Goal: Information Seeking & Learning: Check status

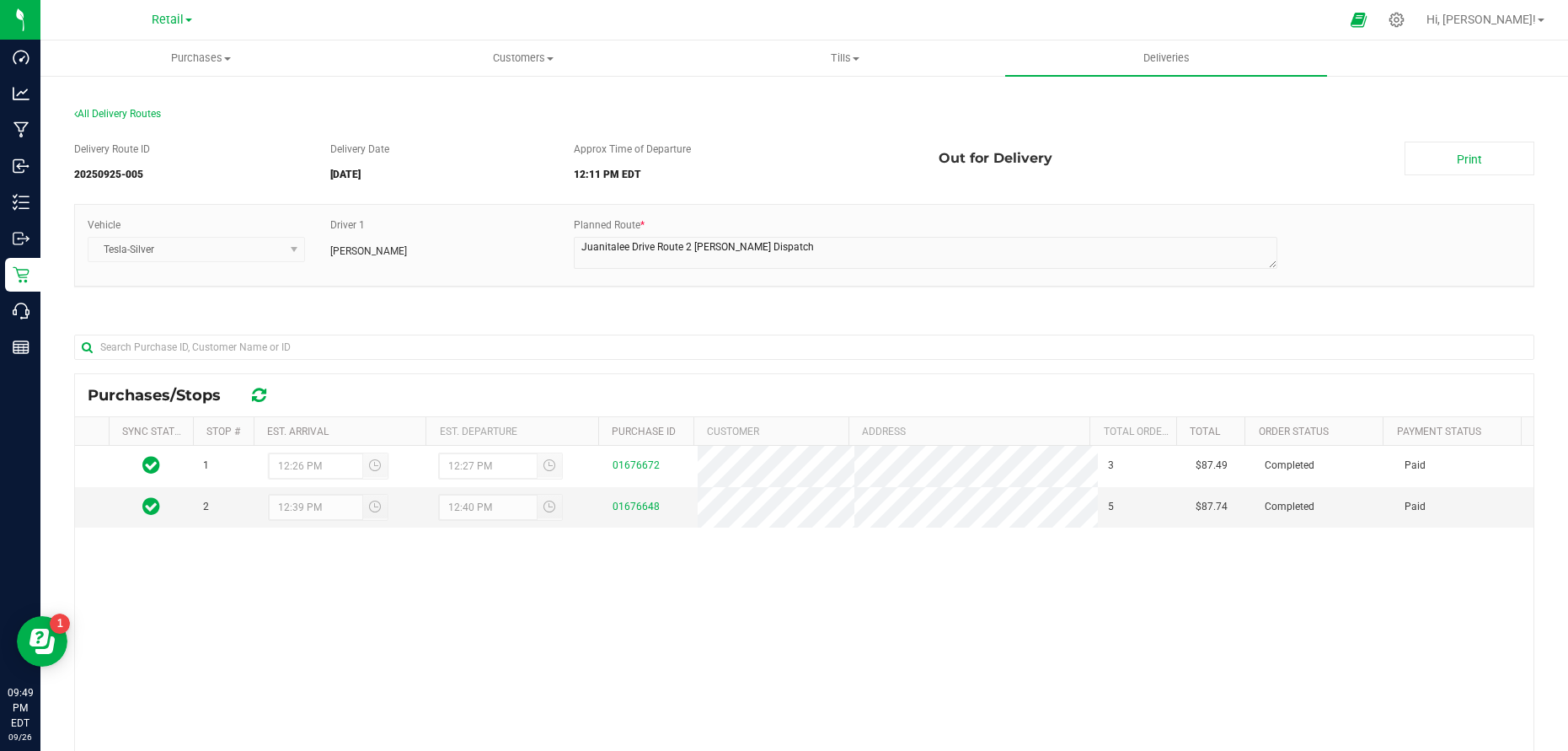
scroll to position [84, 0]
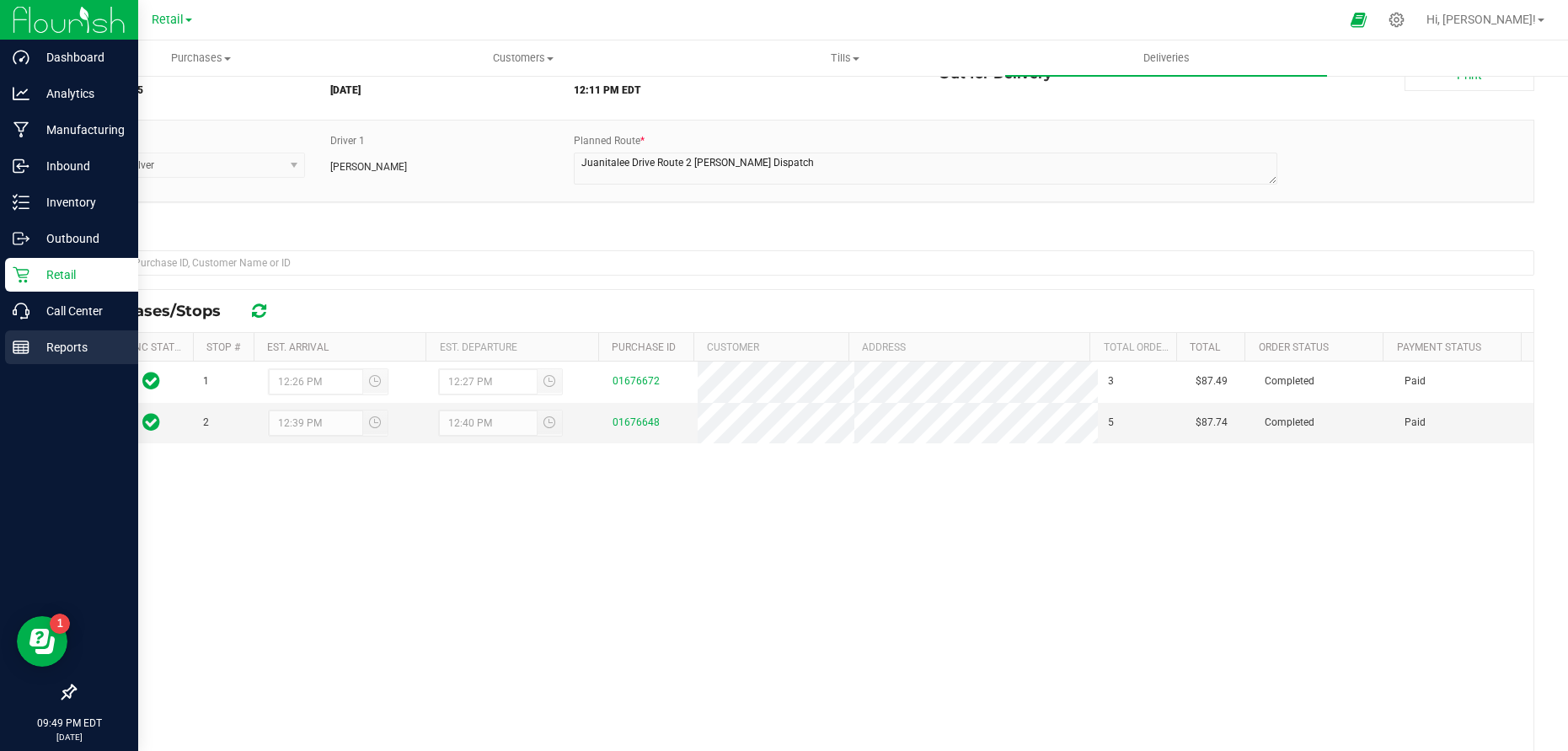
click at [81, 346] on p "Reports" at bounding box center [80, 347] width 101 height 21
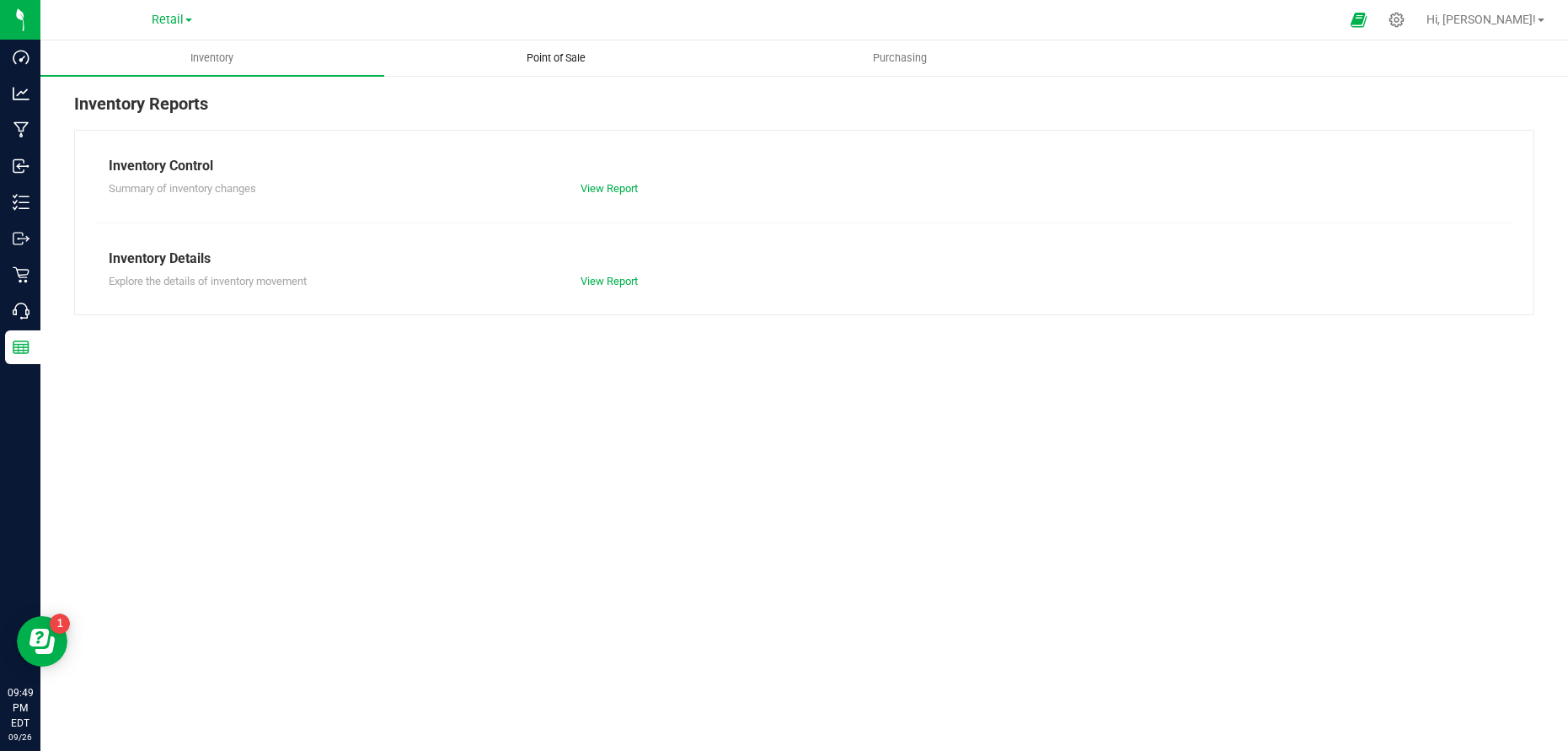
click at [545, 56] on span "Point of Sale" at bounding box center [556, 58] width 105 height 15
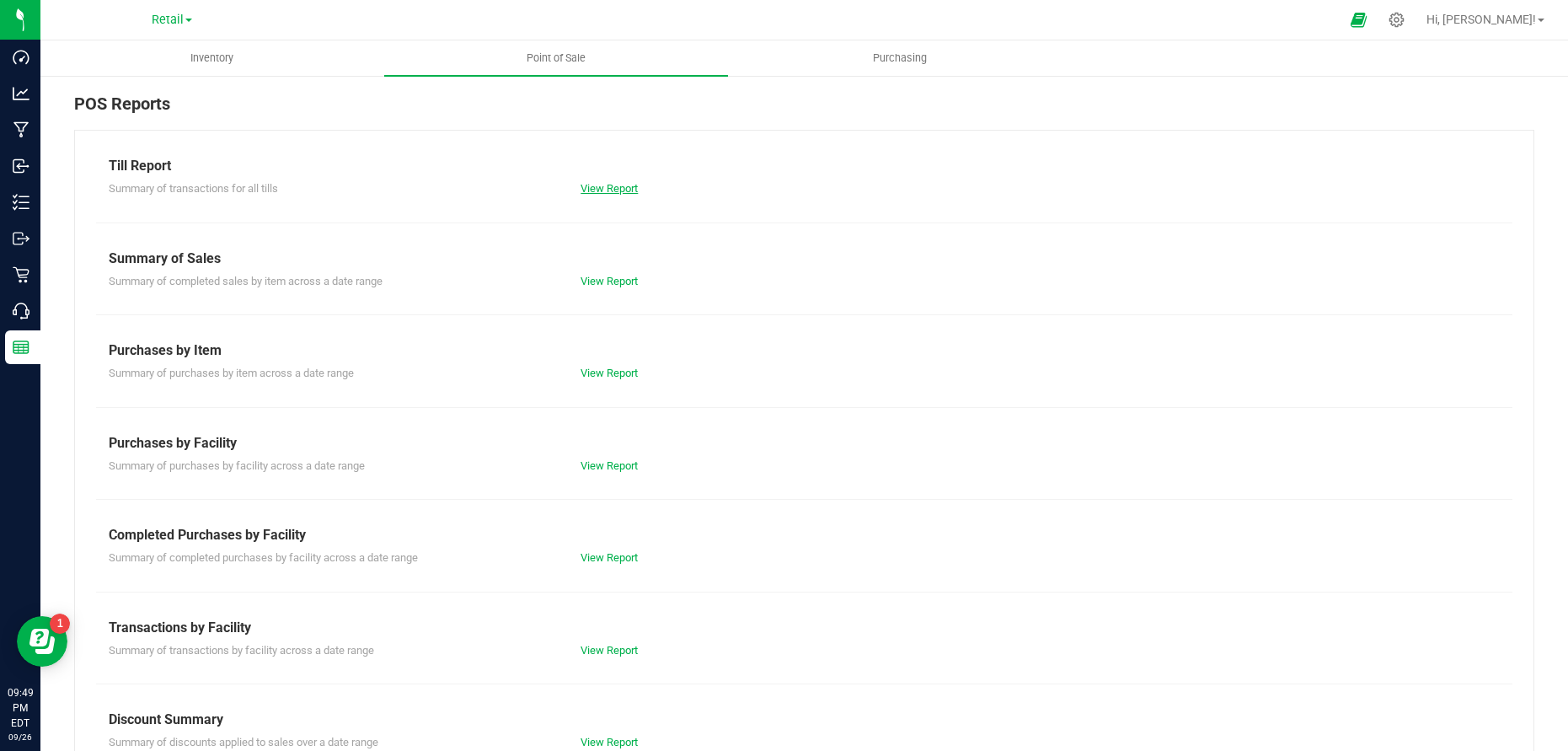
click at [615, 182] on link "View Report" at bounding box center [608, 189] width 57 height 13
